Goal: Check status: Check status

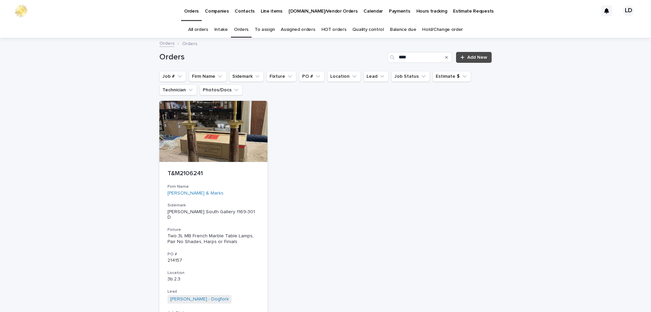
click at [445, 57] on icon "Search" at bounding box center [446, 57] width 3 height 4
click at [211, 75] on button "Firm Name" at bounding box center [208, 76] width 38 height 11
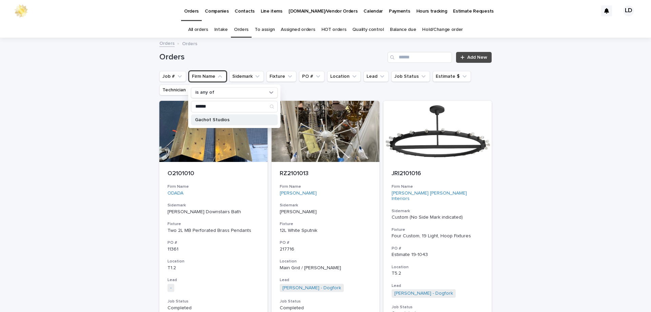
type input "******"
click at [235, 116] on div "Gachot Studios" at bounding box center [234, 119] width 87 height 11
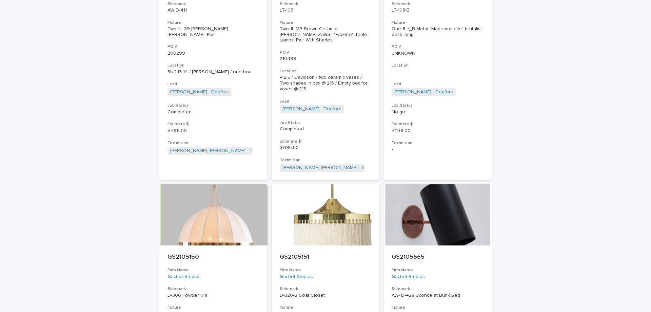
scroll to position [644, 0]
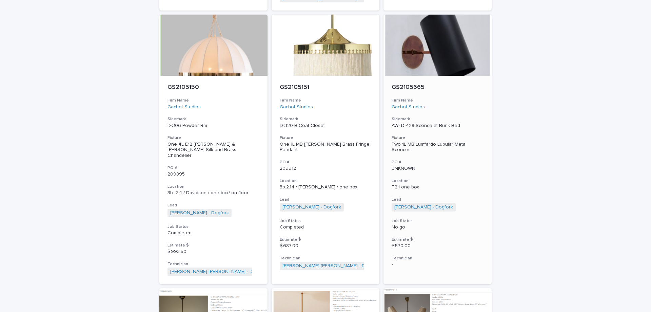
click at [452, 165] on div "GS2105665 Firm Name Gachot Studios Sidemark AW- D-428 Sconce at Bunk Bed Fixtur…" at bounding box center [437, 176] width 108 height 200
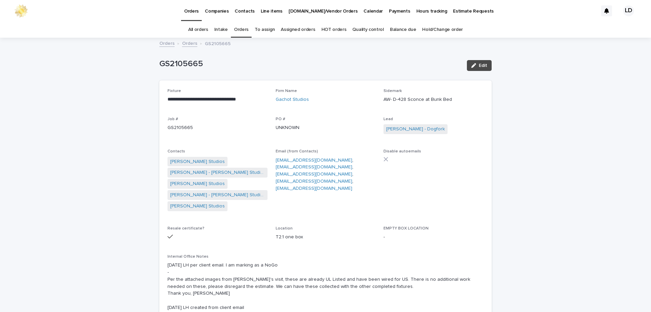
click at [241, 26] on link "Orders" at bounding box center [241, 30] width 15 height 16
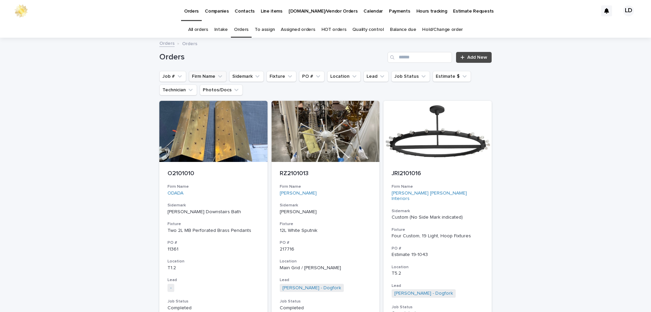
click at [219, 73] on icon "Firm Name" at bounding box center [220, 76] width 7 height 7
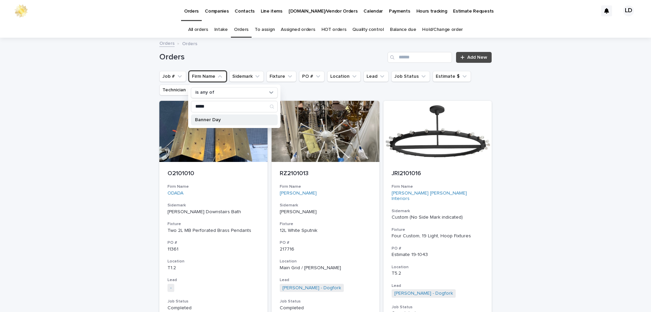
type input "*****"
click at [212, 119] on p "Banner Day" at bounding box center [231, 119] width 72 height 5
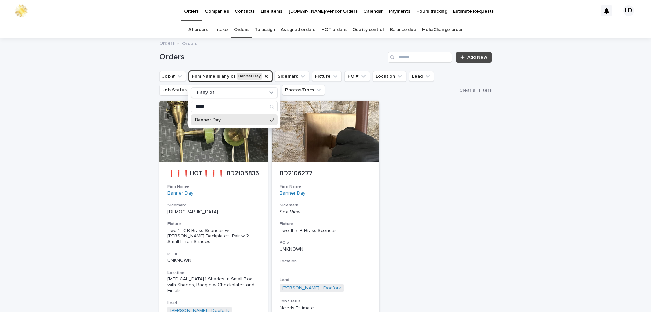
click at [551, 167] on div "Loading... Saving… Loading... Saving… Orders Add New Job # Firm Name is any of …" at bounding box center [325, 235] width 651 height 394
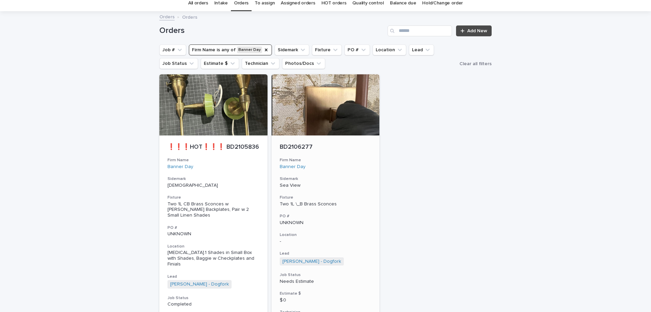
scroll to position [34, 0]
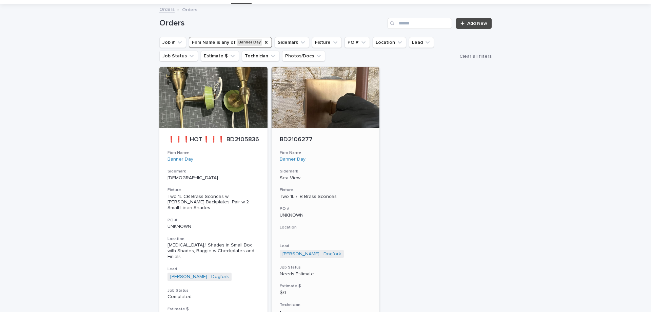
click at [361, 165] on div "BD2106277 Firm Name Banner Day Sidemark Sea View Fixture Two 1L \_B Brass Sconc…" at bounding box center [326, 225] width 108 height 194
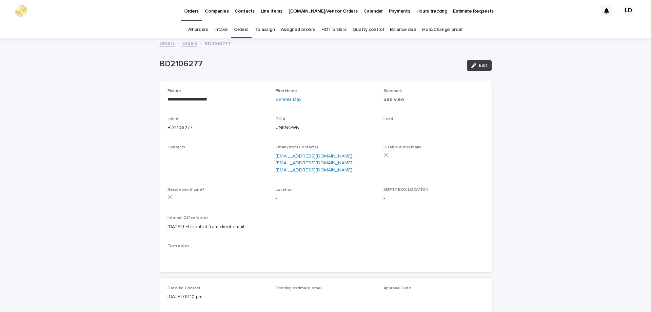
click at [479, 65] on span "Edit" at bounding box center [483, 65] width 8 height 5
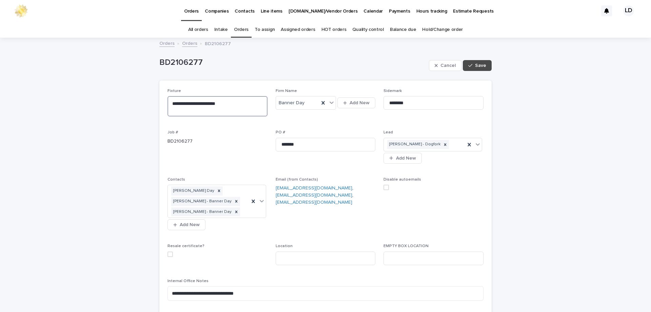
click at [187, 102] on textarea "**********" at bounding box center [217, 106] width 100 height 20
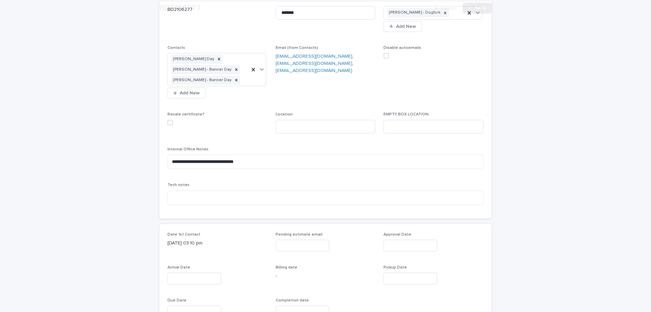
scroll to position [136, 0]
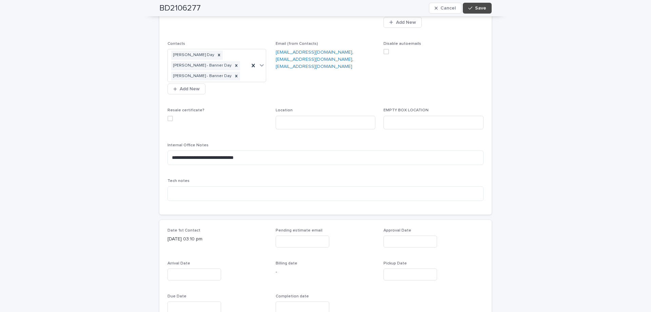
type textarea "**********"
click at [185, 272] on input "text" at bounding box center [194, 274] width 54 height 12
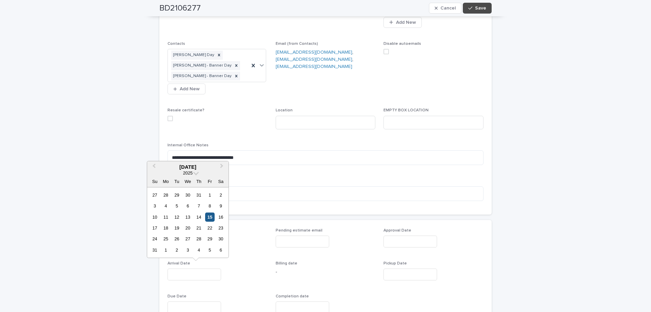
click at [210, 214] on div "15" at bounding box center [209, 216] width 9 height 9
type input "**********"
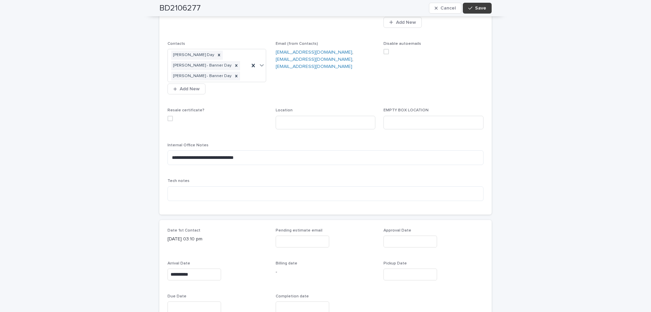
click at [478, 9] on span "Save" at bounding box center [480, 8] width 11 height 5
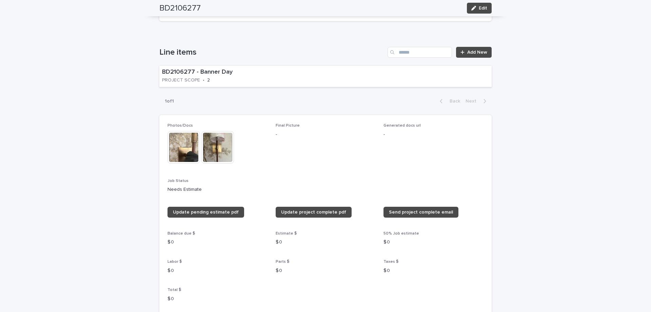
scroll to position [373, 0]
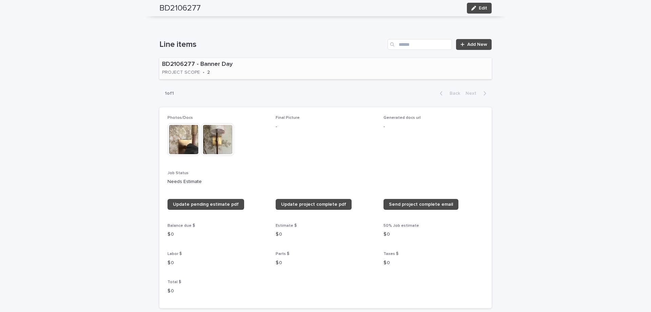
click at [253, 76] on div "BD2106277 - Banner Day PROJECT SCOPE • 2" at bounding box center [221, 68] width 124 height 21
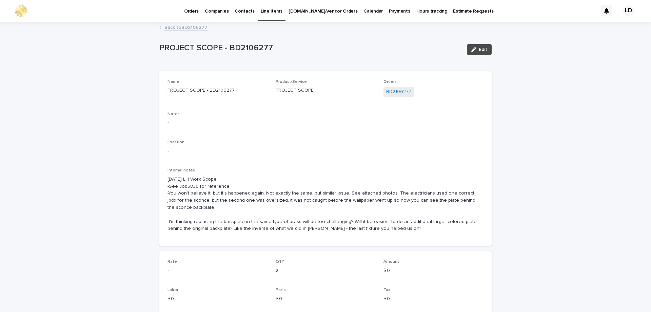
click at [185, 27] on link "Back to BD2106277" at bounding box center [185, 27] width 43 height 8
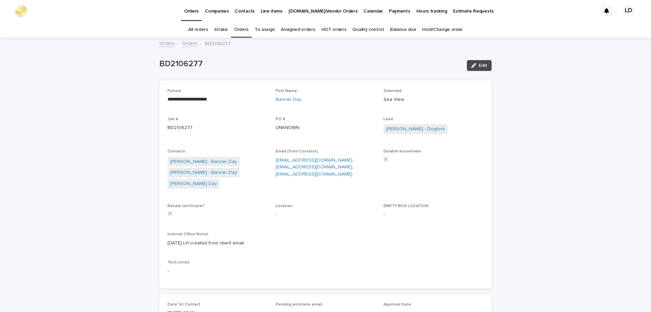
click at [240, 25] on link "Orders" at bounding box center [241, 30] width 15 height 16
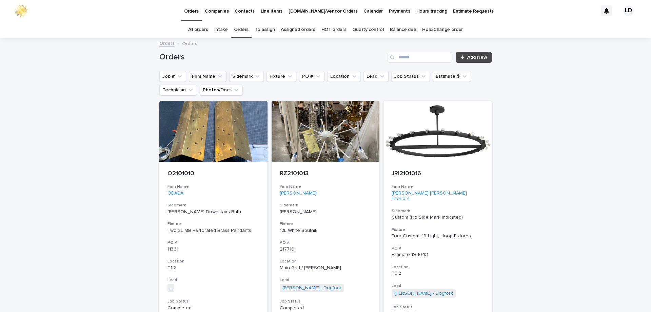
click at [211, 77] on button "Firm Name" at bounding box center [208, 76] width 38 height 11
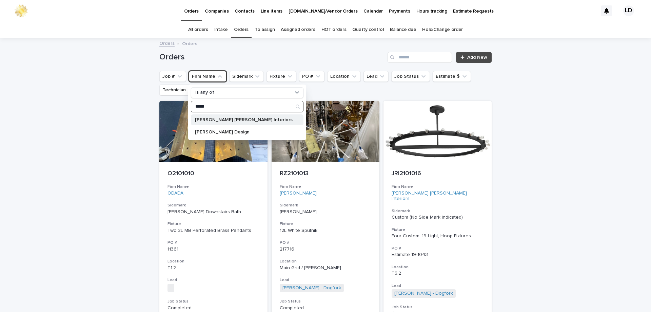
type input "*****"
click at [218, 119] on p "[PERSON_NAME] [PERSON_NAME] Interiors" at bounding box center [244, 119] width 98 height 5
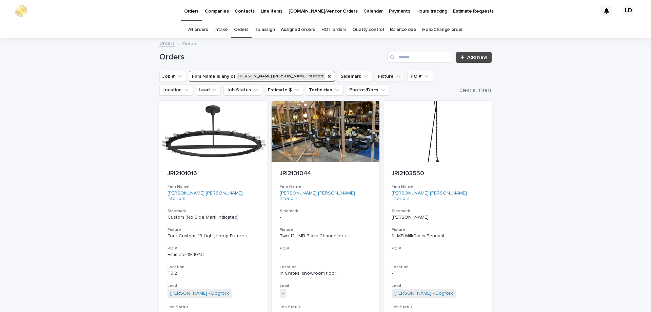
click at [326, 76] on icon "Firm Name" at bounding box center [328, 76] width 5 height 5
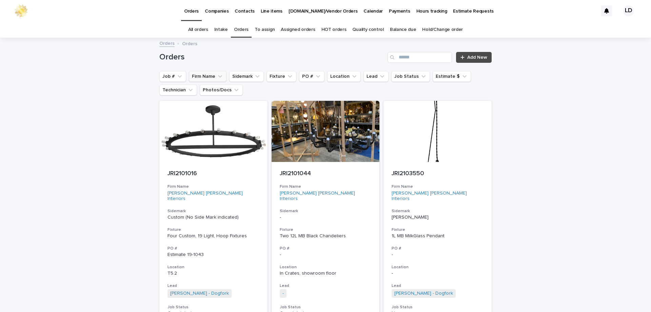
click at [212, 80] on button "Firm Name" at bounding box center [208, 76] width 38 height 11
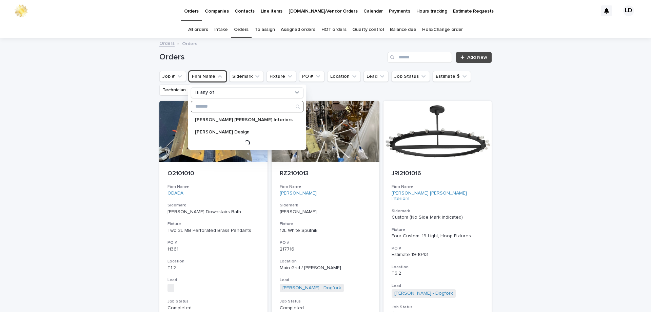
click at [205, 104] on input "Search" at bounding box center [247, 106] width 112 height 11
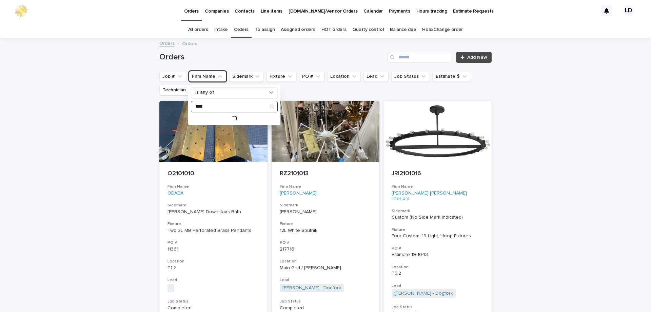
type input "****"
click at [215, 120] on p "[PERSON_NAME]" at bounding box center [231, 119] width 72 height 5
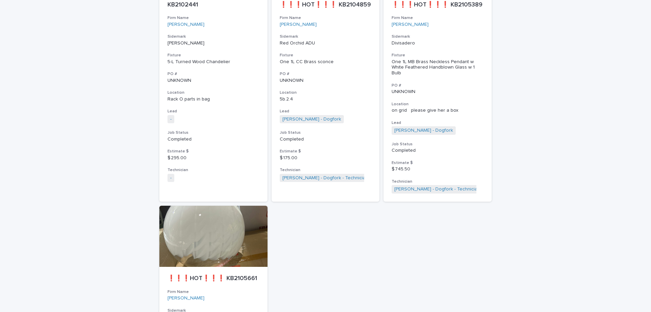
scroll to position [68, 0]
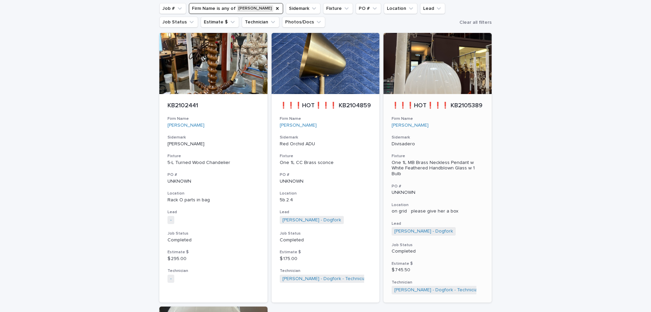
click at [452, 190] on p "UNKNOWN" at bounding box center [438, 193] width 92 height 6
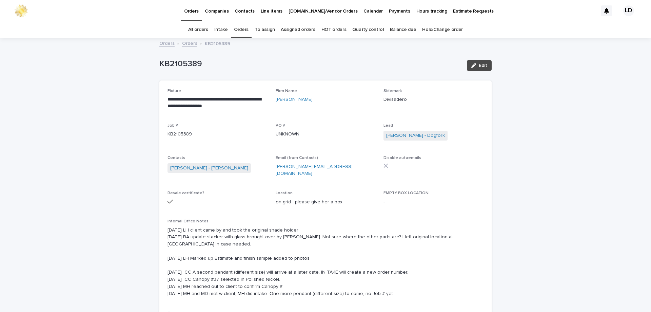
click at [182, 44] on link "Orders" at bounding box center [189, 43] width 15 height 8
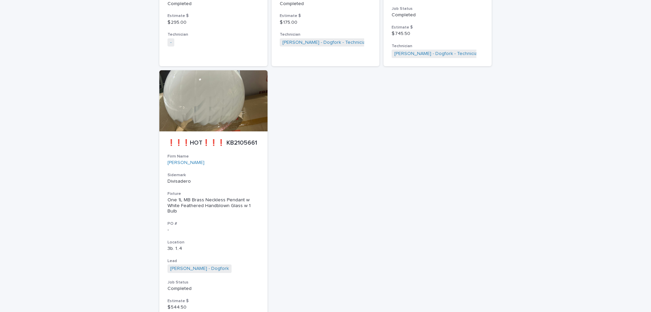
scroll to position [327, 0]
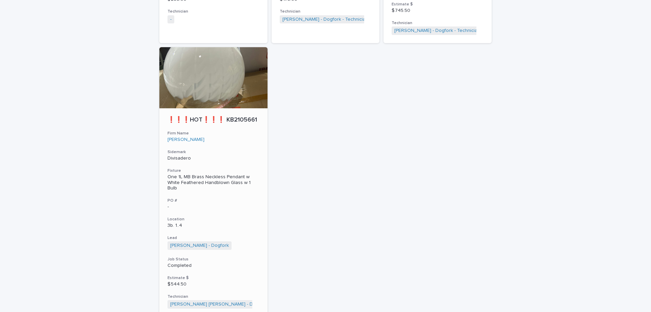
click at [247, 149] on h3 "Sidemark" at bounding box center [213, 151] width 92 height 5
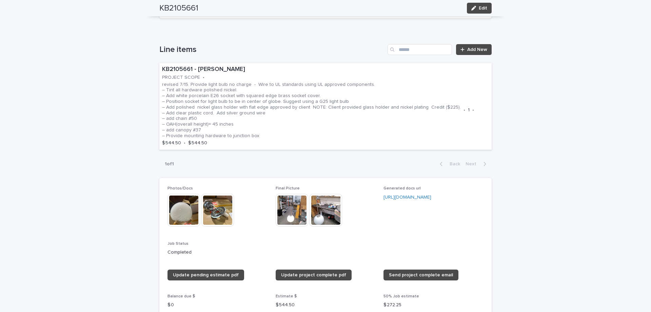
scroll to position [407, 0]
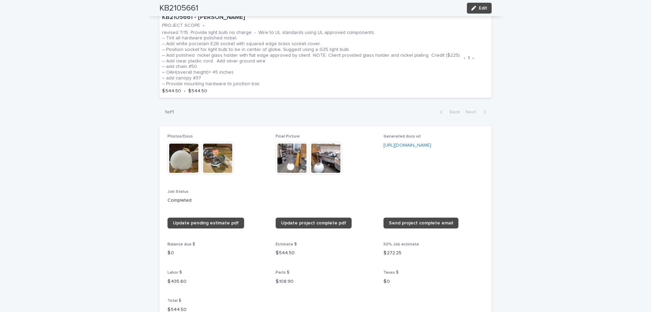
click at [313, 158] on img at bounding box center [326, 158] width 33 height 33
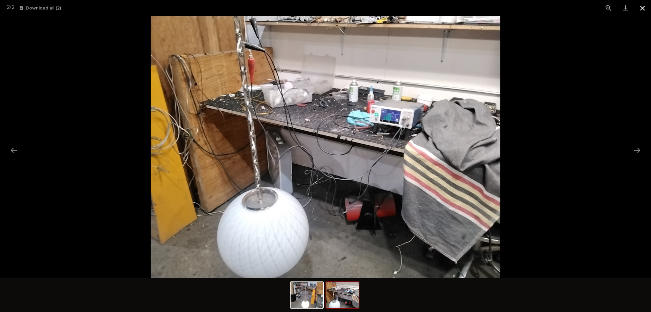
click at [645, 8] on button "Close gallery" at bounding box center [642, 8] width 17 height 16
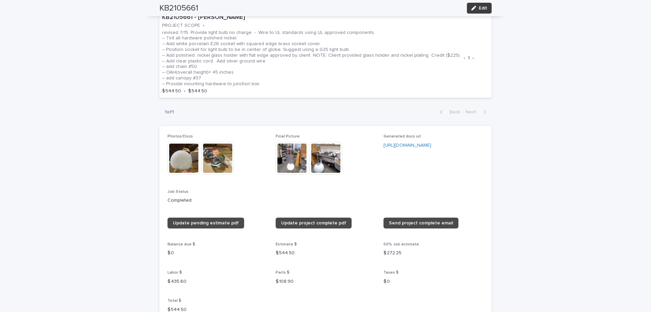
click at [479, 7] on span "Edit" at bounding box center [483, 8] width 8 height 5
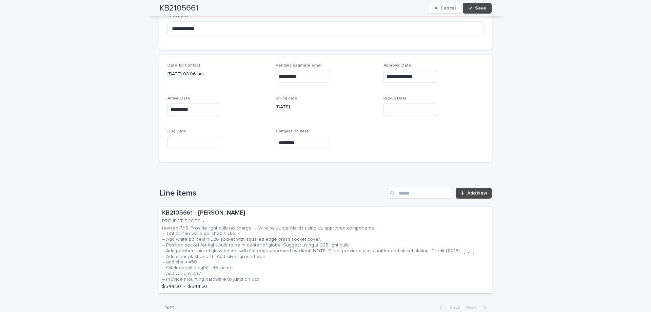
scroll to position [261, 0]
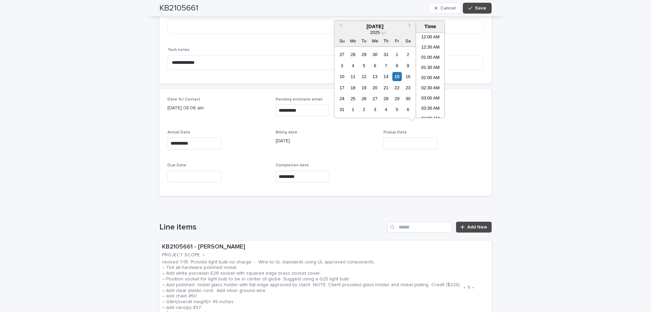
click at [399, 137] on input "text" at bounding box center [410, 143] width 54 height 12
click at [397, 74] on div "15" at bounding box center [396, 76] width 9 height 9
type input "**********"
drag, startPoint x: 485, startPoint y: 8, endPoint x: 491, endPoint y: 42, distance: 34.3
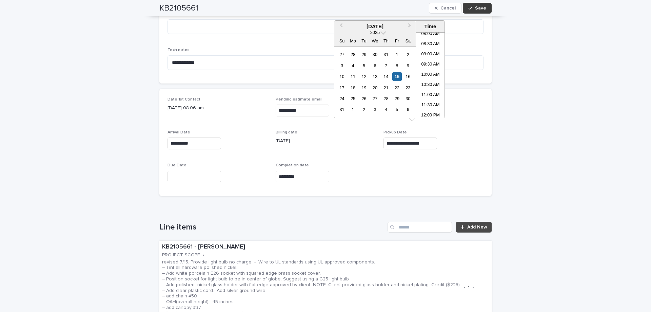
click at [485, 8] on button "Save" at bounding box center [477, 8] width 29 height 11
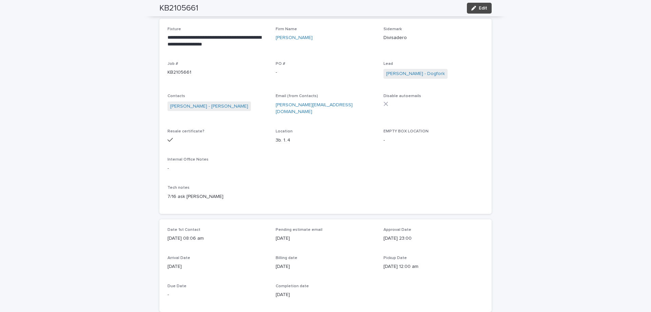
scroll to position [0, 0]
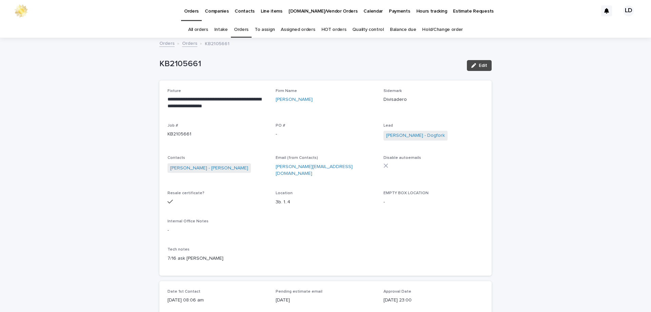
click at [245, 30] on link "Orders" at bounding box center [241, 30] width 15 height 16
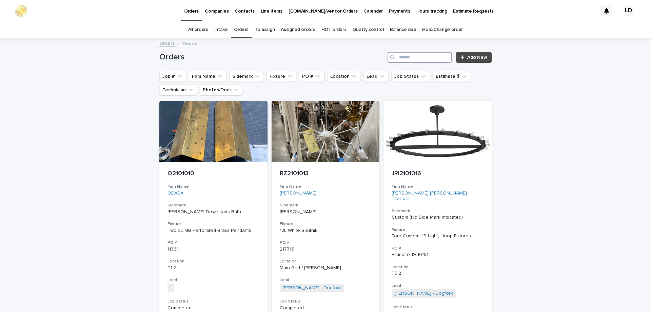
click at [419, 56] on input "Search" at bounding box center [420, 57] width 64 height 11
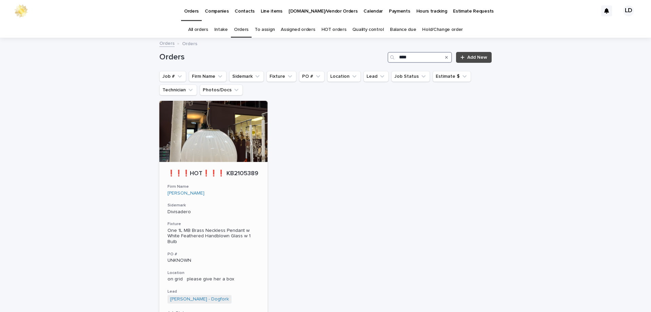
type input "****"
click at [220, 199] on div "❗❗❗HOT❗❗❗ KB2105389 Firm Name [PERSON_NAME] Sidemark Divisadero Fixture One 1L …" at bounding box center [213, 266] width 108 height 208
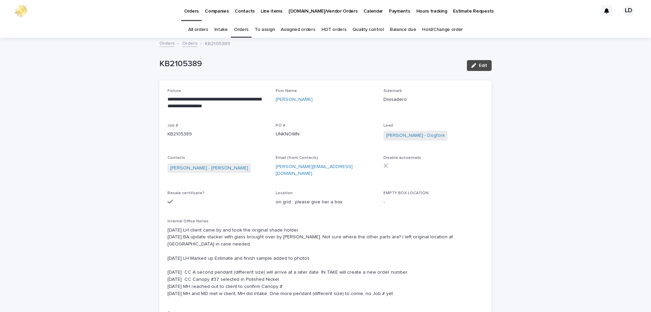
drag, startPoint x: 478, startPoint y: 66, endPoint x: 474, endPoint y: 75, distance: 9.7
click at [479, 66] on span "Edit" at bounding box center [483, 65] width 8 height 5
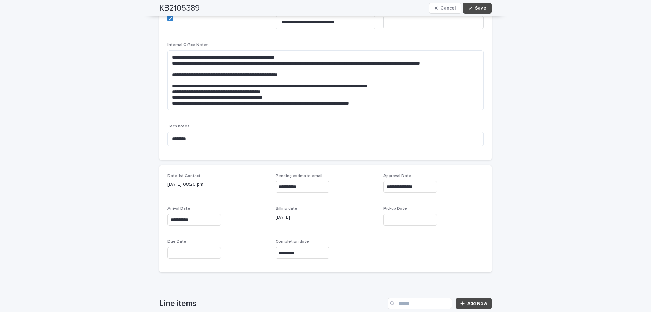
scroll to position [237, 0]
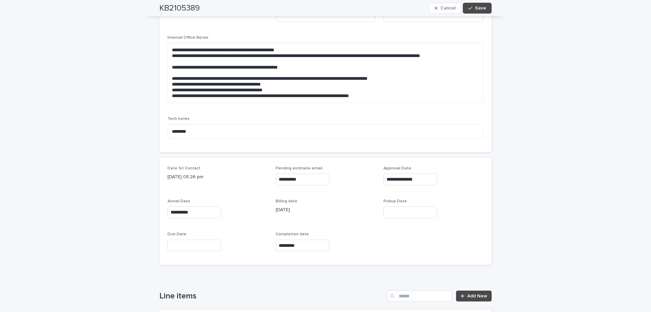
click at [396, 206] on input "text" at bounding box center [410, 212] width 54 height 12
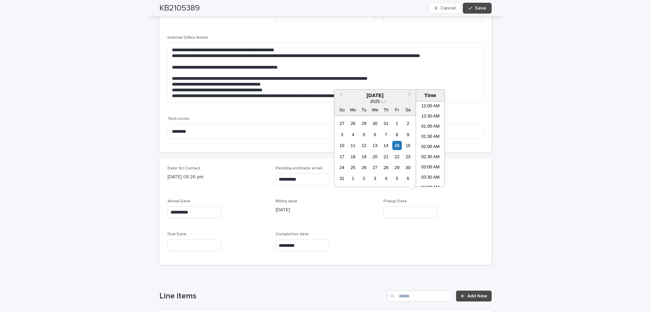
scroll to position [166, 0]
click at [398, 146] on div "15" at bounding box center [396, 145] width 9 height 9
type input "**********"
click at [476, 9] on span "Save" at bounding box center [480, 8] width 11 height 5
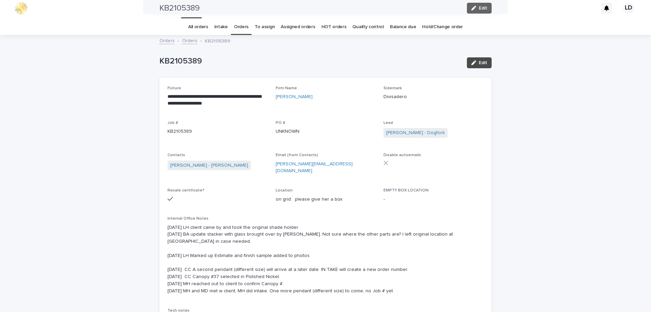
scroll to position [0, 0]
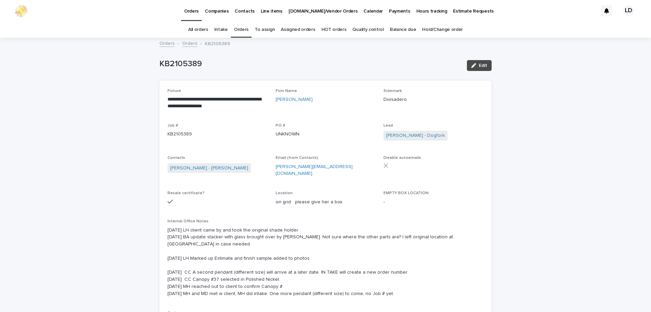
click at [244, 29] on link "Orders" at bounding box center [241, 30] width 15 height 16
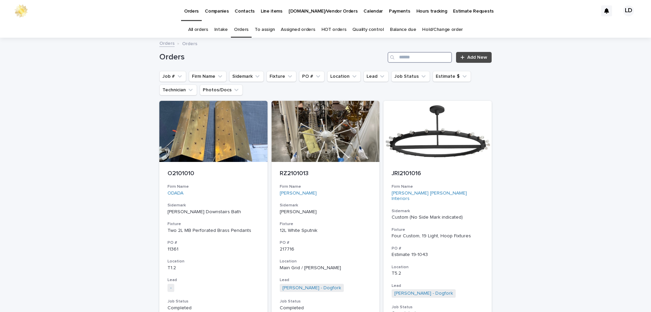
click at [404, 59] on input "Search" at bounding box center [420, 57] width 64 height 11
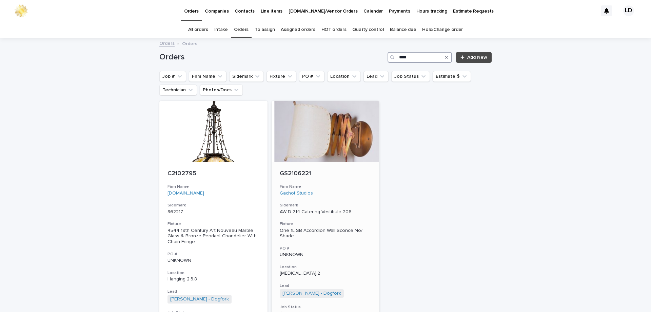
type input "****"
click at [354, 181] on div "GS2106221 Firm Name Gachot Studios Sidemark AW D-214 Catering Vestibule 206 Fix…" at bounding box center [326, 263] width 108 height 202
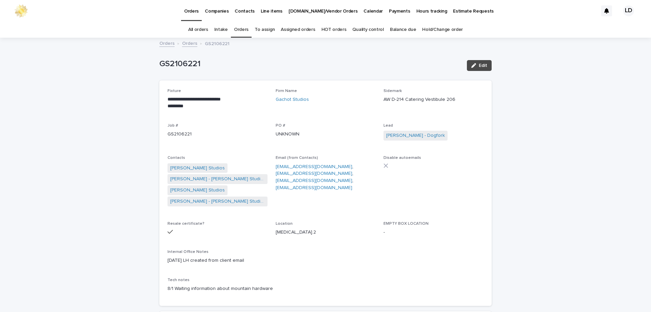
click at [244, 32] on link "Orders" at bounding box center [241, 30] width 15 height 16
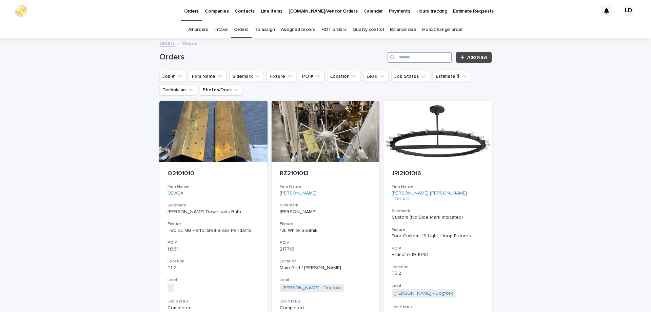
click at [409, 56] on input "Search" at bounding box center [420, 57] width 64 height 11
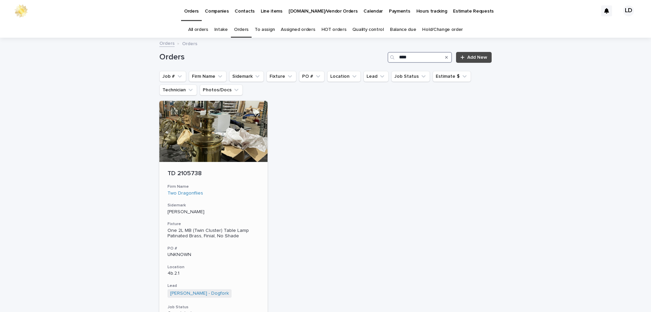
type input "****"
click at [246, 204] on h3 "Sidemark" at bounding box center [213, 204] width 92 height 5
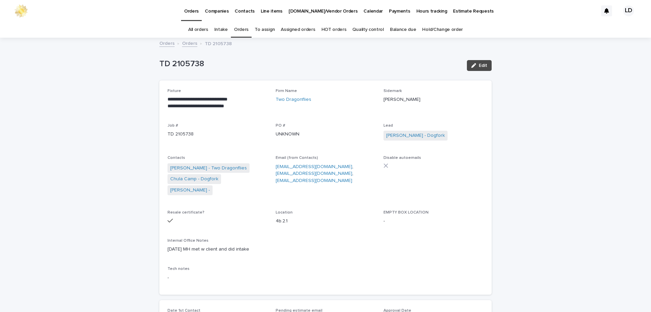
click at [184, 45] on link "Orders" at bounding box center [189, 43] width 15 height 8
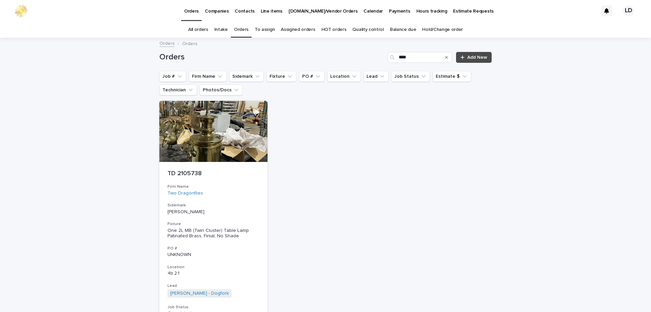
scroll to position [22, 0]
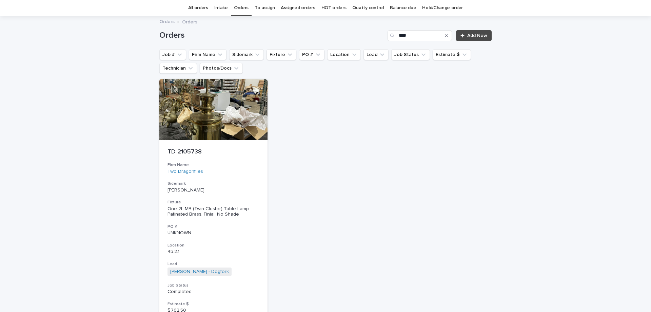
click at [445, 37] on icon "Search" at bounding box center [446, 35] width 3 height 3
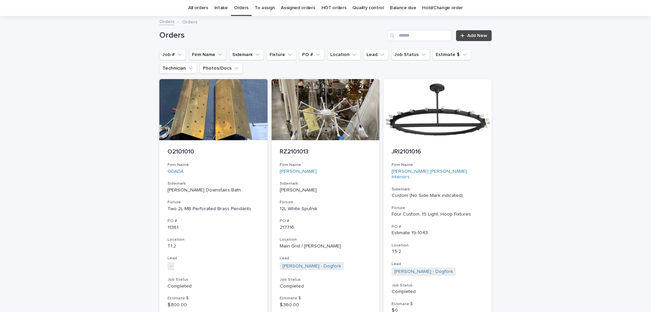
click at [218, 55] on icon "Firm Name" at bounding box center [220, 54] width 4 height 2
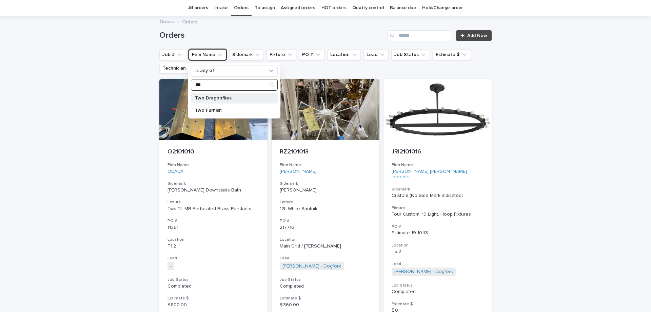
type input "***"
click at [213, 98] on p "Two Dragonflies" at bounding box center [231, 98] width 72 height 5
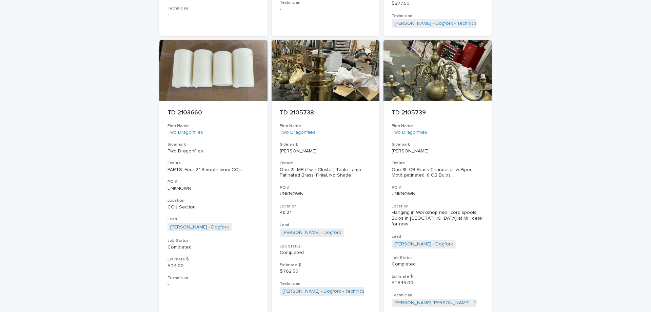
scroll to position [645, 0]
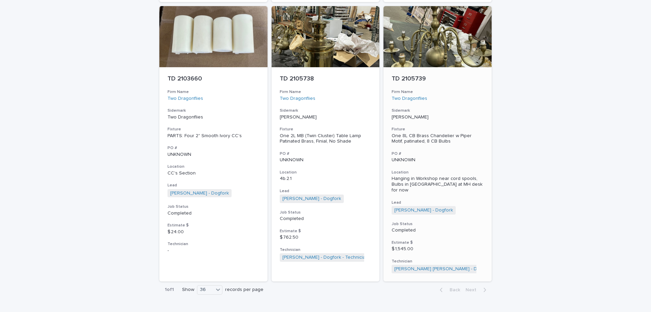
click at [468, 108] on h3 "Sidemark" at bounding box center [438, 110] width 92 height 5
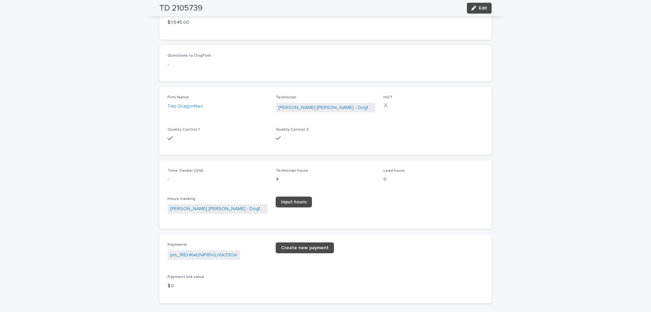
scroll to position [1051, 0]
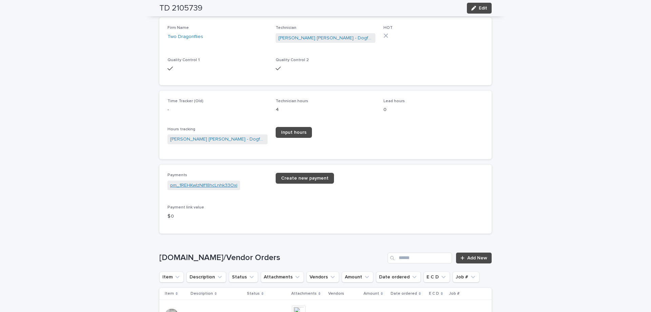
click at [198, 187] on link "pm_1REHKwIzNIf18hcLnhk33Oxi" at bounding box center [203, 185] width 67 height 7
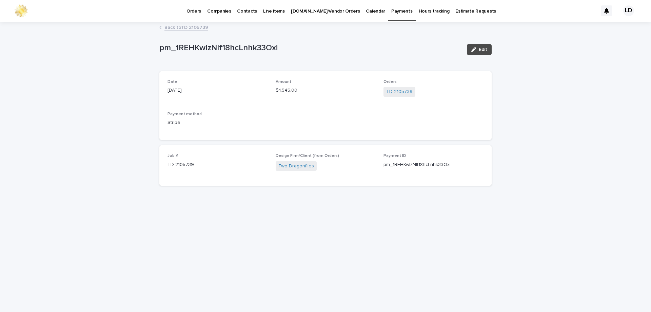
click at [181, 26] on link "Back to TD 2105739" at bounding box center [186, 27] width 44 height 8
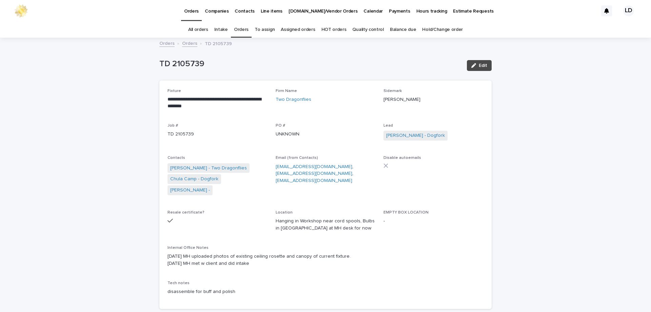
click at [182, 43] on link "Orders" at bounding box center [189, 43] width 15 height 8
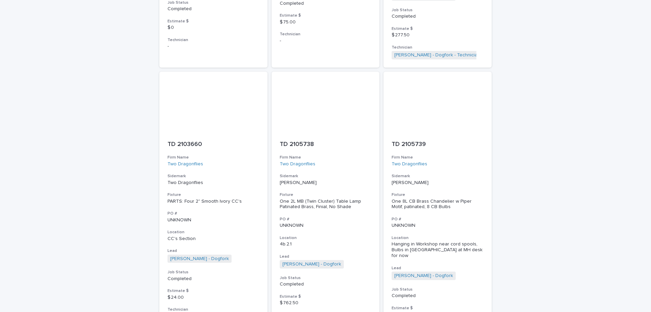
scroll to position [645, 0]
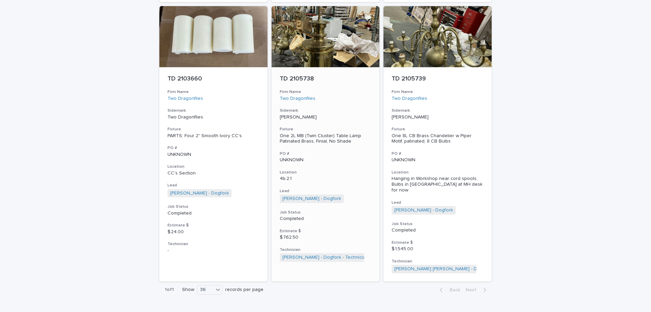
click at [347, 114] on p "[PERSON_NAME]" at bounding box center [326, 117] width 92 height 6
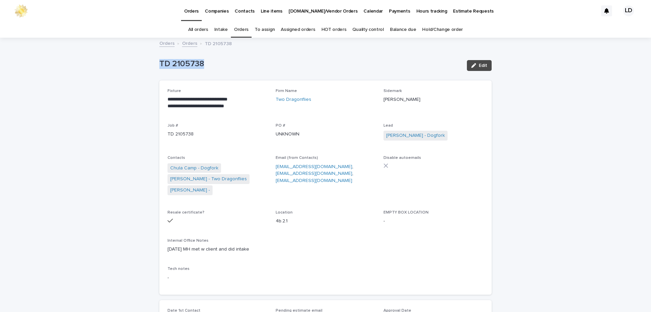
drag, startPoint x: 209, startPoint y: 63, endPoint x: 147, endPoint y: 60, distance: 61.1
copy p "TD 2105738"
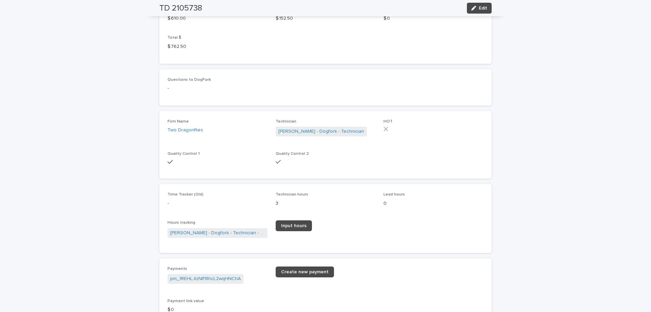
scroll to position [780, 0]
click at [206, 275] on link "pm_1REHLJIzNIf18hcL2wqHNChA" at bounding box center [205, 278] width 71 height 7
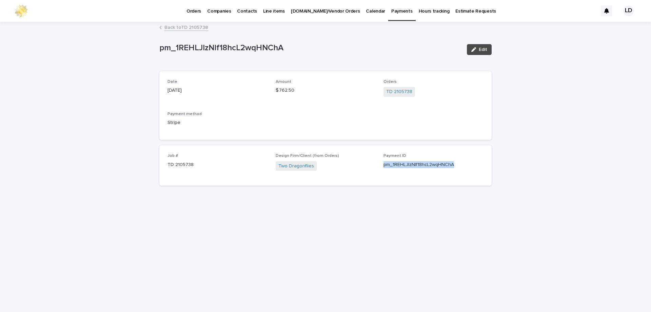
drag, startPoint x: 385, startPoint y: 166, endPoint x: 469, endPoint y: 170, distance: 83.8
click at [469, 170] on div "Payment ID pm_1REHLJIzNIf18hcL2wqHNChA" at bounding box center [433, 163] width 100 height 20
copy p "pm_1REHLJIzNIf18hcL2wqHNChA"
click at [192, 27] on link "Back to TD 2105738" at bounding box center [186, 27] width 44 height 8
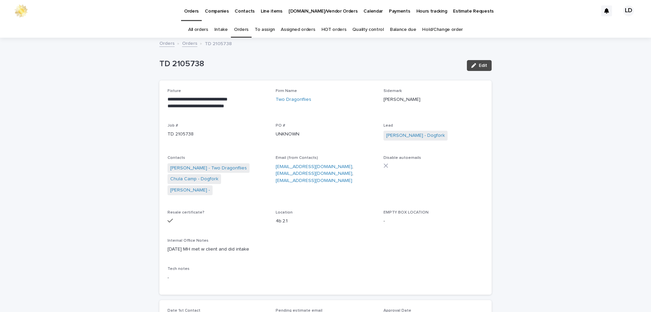
scroll to position [22, 0]
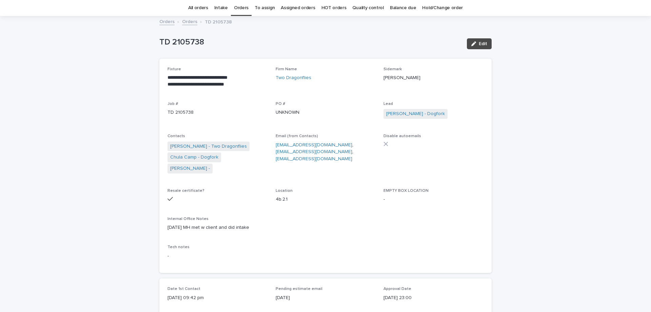
click at [242, 9] on link "Orders" at bounding box center [241, 8] width 15 height 16
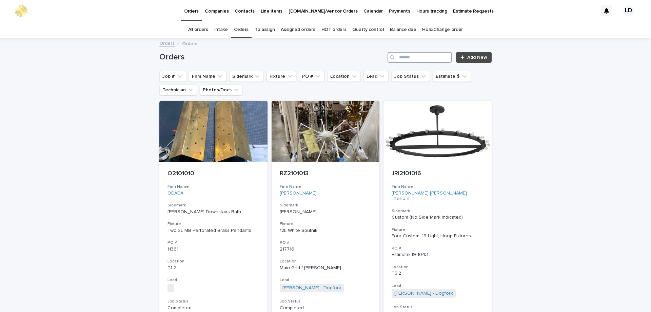
click at [412, 58] on input "Search" at bounding box center [420, 57] width 64 height 11
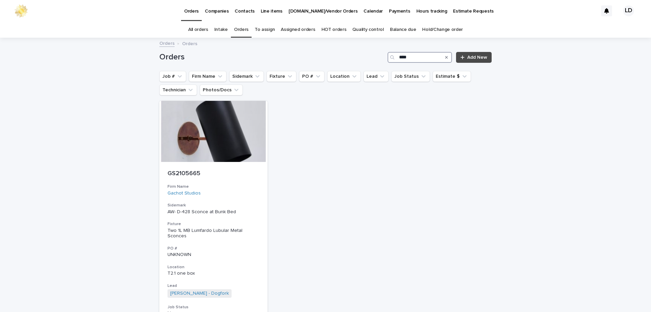
type input "****"
